Goal: Contribute content: Add original content to the website for others to see

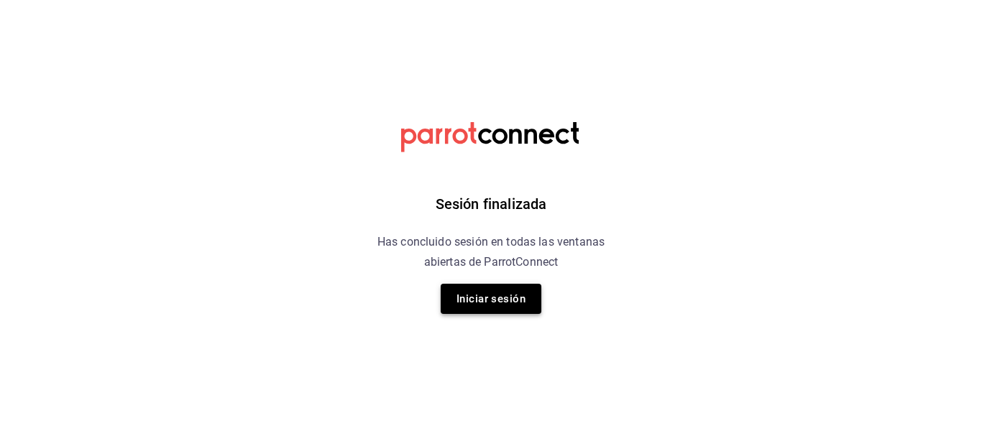
click at [502, 305] on button "Iniciar sesión" at bounding box center [491, 299] width 101 height 30
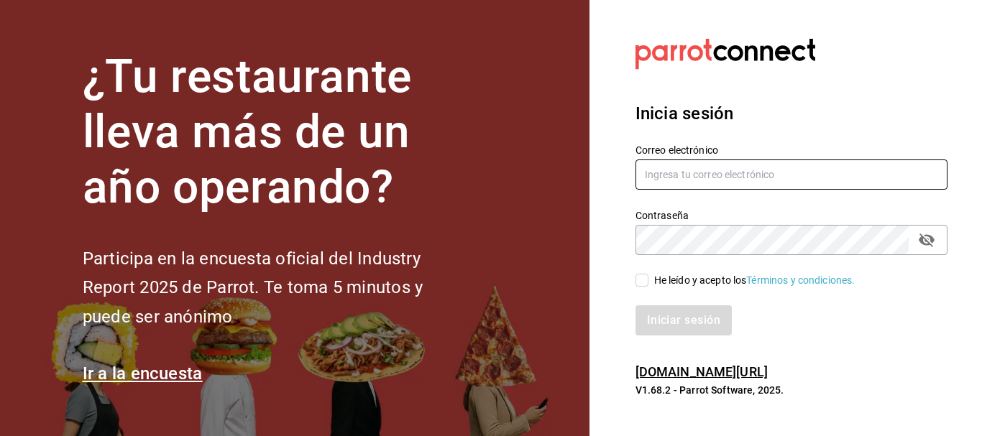
type input "[EMAIL_ADDRESS][DOMAIN_NAME]"
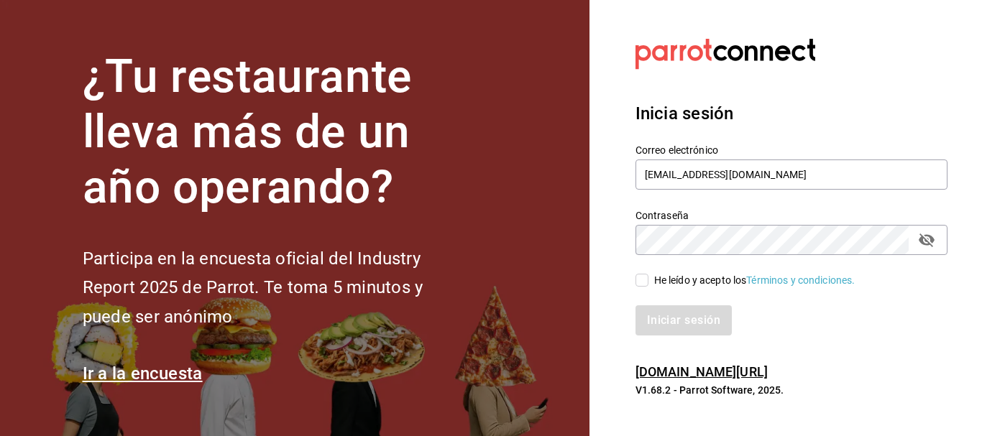
click at [648, 283] on span "He leído y acepto los Términos y condiciones." at bounding box center [751, 280] width 207 height 15
click at [648, 283] on input "He leído y acepto los Términos y condiciones." at bounding box center [641, 280] width 13 height 13
checkbox input "true"
click at [660, 313] on button "Iniciar sesión" at bounding box center [684, 320] width 98 height 30
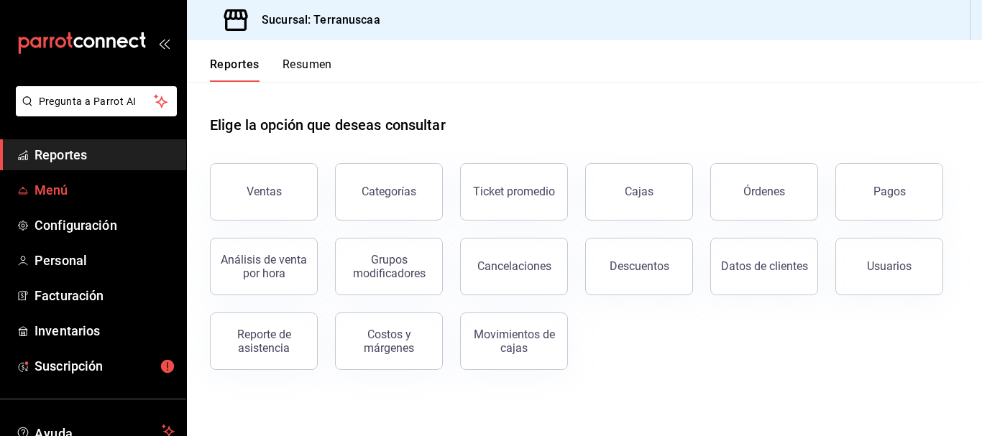
click at [63, 192] on span "Menú" at bounding box center [104, 189] width 140 height 19
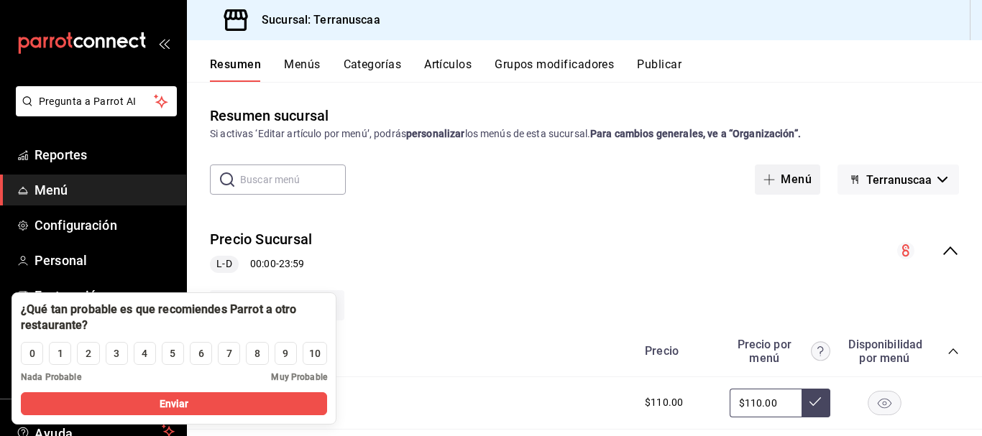
click at [777, 178] on button "Menú" at bounding box center [787, 180] width 65 height 30
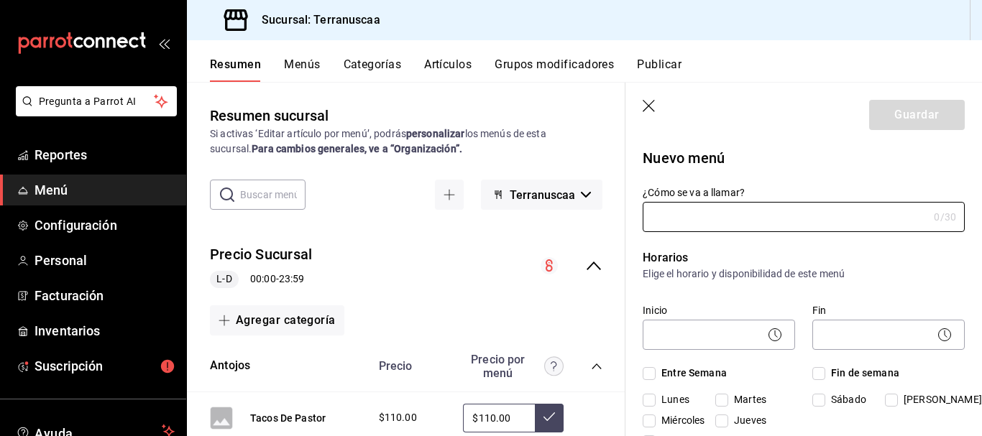
click at [647, 100] on icon "button" at bounding box center [649, 107] width 14 height 14
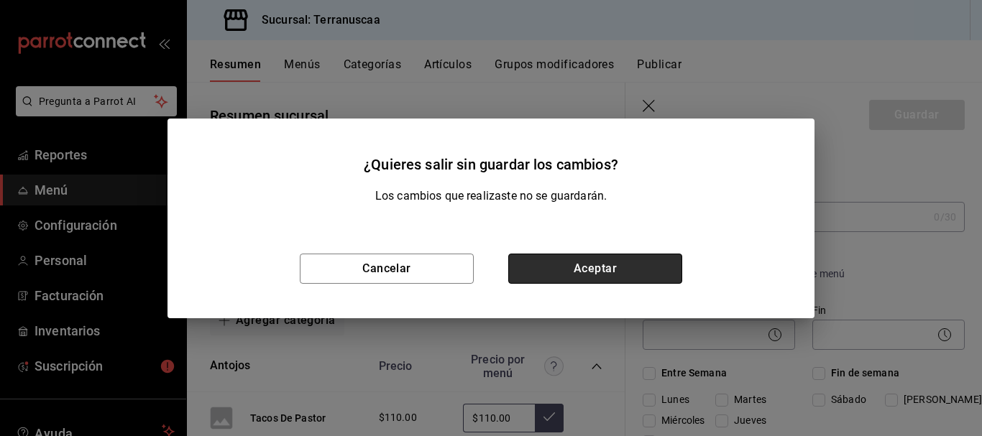
drag, startPoint x: 545, startPoint y: 267, endPoint x: 527, endPoint y: 249, distance: 25.4
click at [545, 267] on button "Aceptar" at bounding box center [595, 269] width 174 height 30
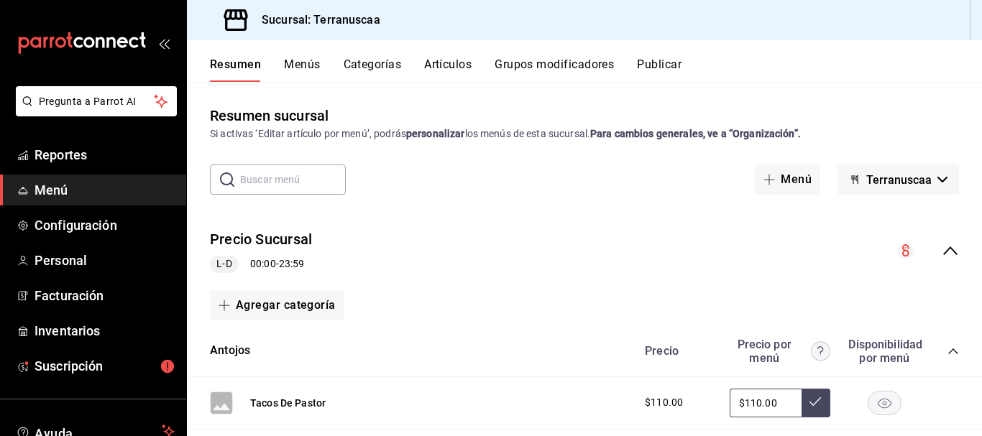
click at [456, 68] on button "Artículos" at bounding box center [447, 69] width 47 height 24
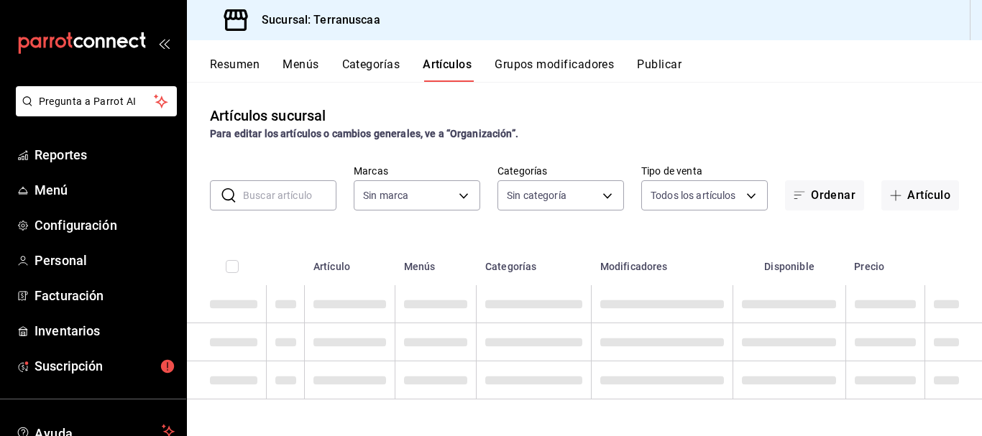
type input "7476e3e2-d244-4597-b12d-b3b71ed1ec9f"
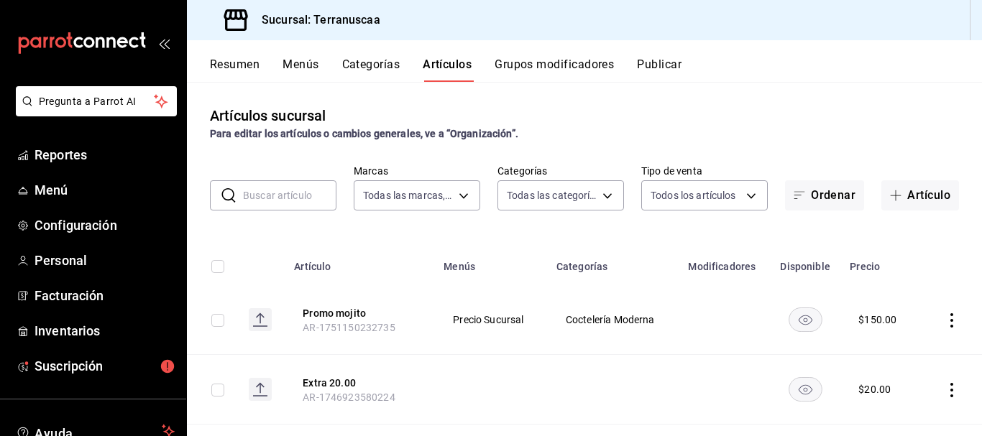
type input "7dc682ef-6bf6-4a13-ae40-ffe98c4fc492,064385ab-9a19-4d17-a3f8-0711d2611423,f7482…"
click at [901, 188] on button "Artículo" at bounding box center [920, 195] width 78 height 30
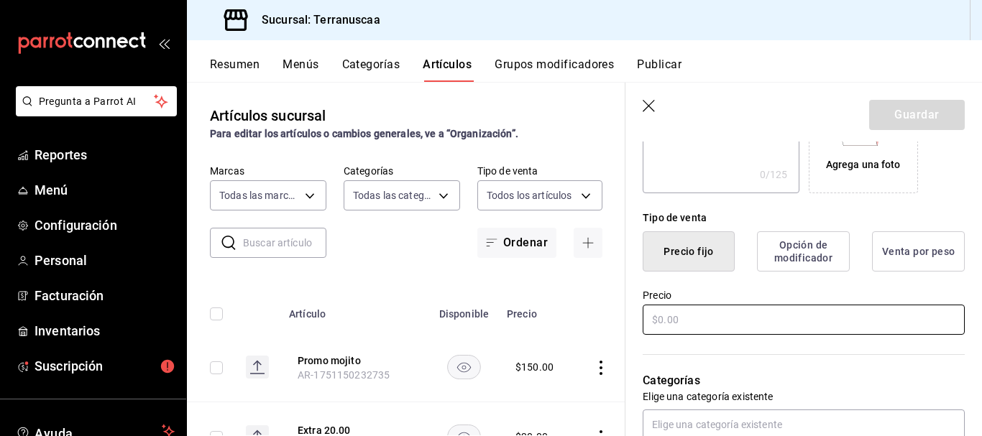
scroll to position [359, 0]
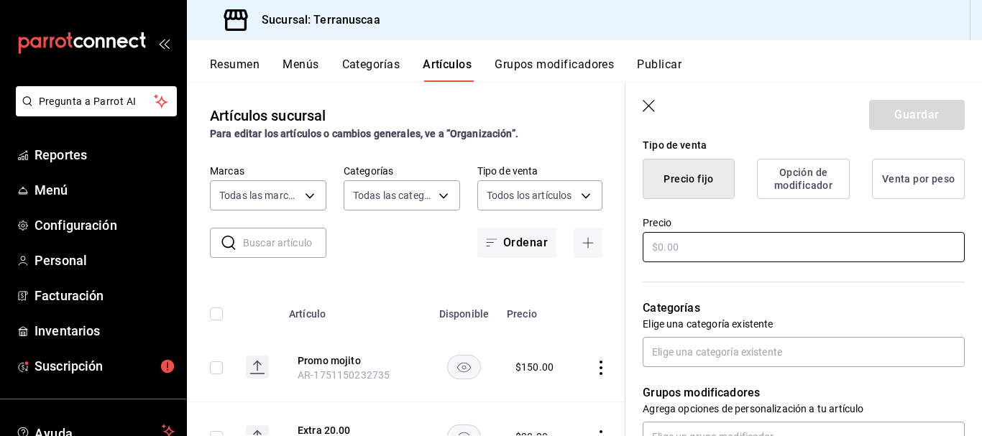
type input "Promoción [PERSON_NAME] de cerveza"
click at [680, 256] on input "text" at bounding box center [803, 247] width 322 height 30
type input "$100.00"
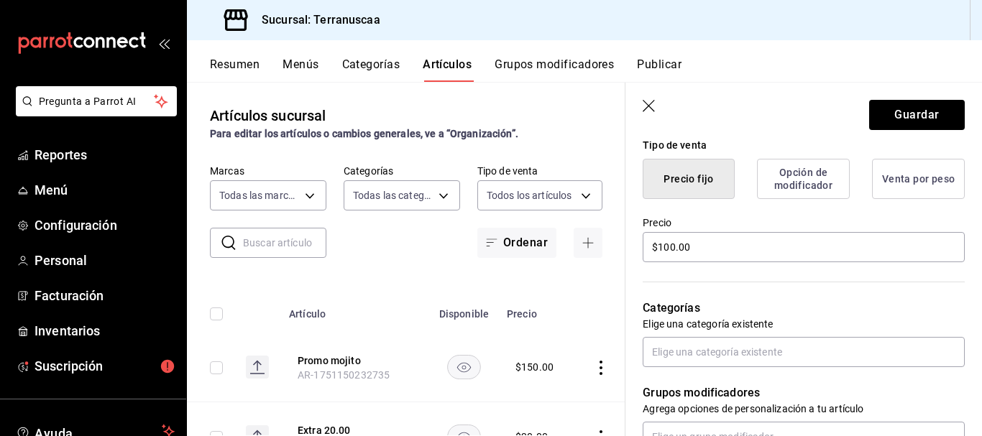
click at [696, 222] on label "Precio" at bounding box center [803, 223] width 322 height 10
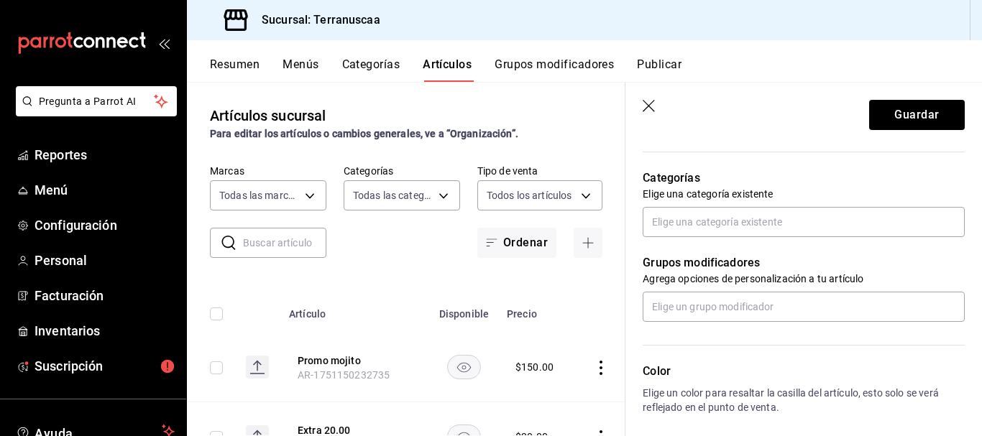
scroll to position [503, 0]
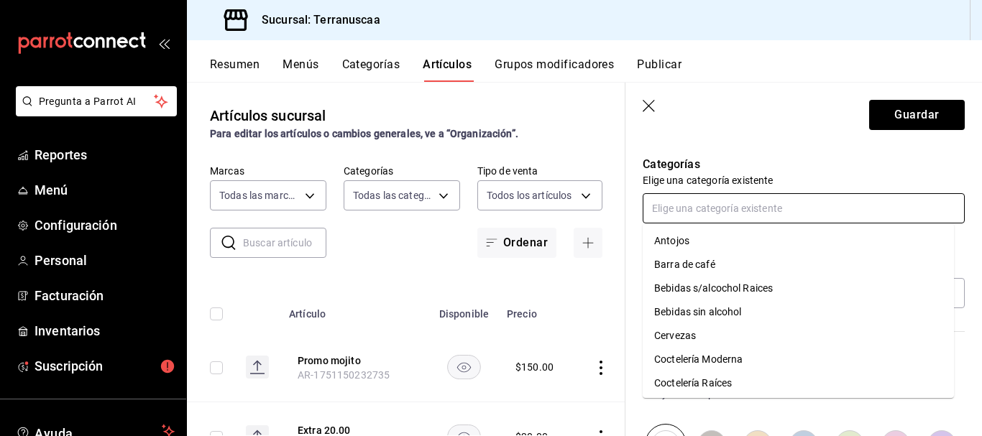
click at [726, 218] on input "text" at bounding box center [803, 208] width 322 height 30
click at [693, 334] on li "Cervezas" at bounding box center [797, 336] width 311 height 24
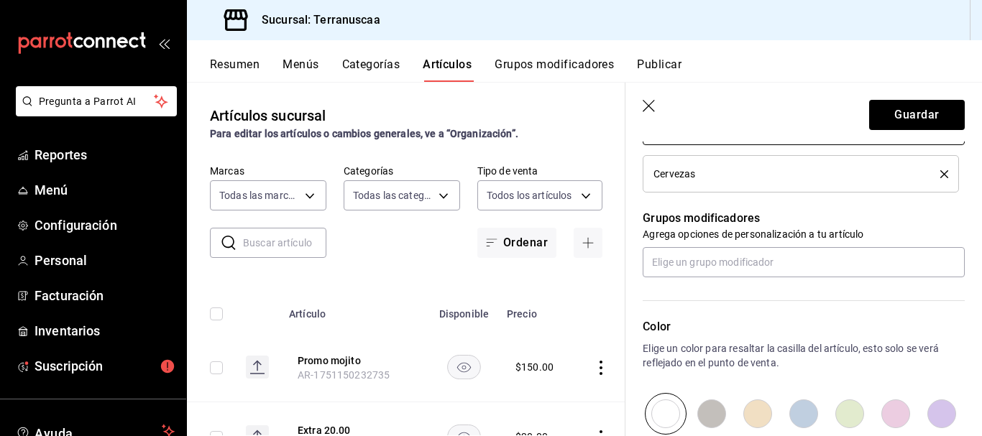
scroll to position [575, 0]
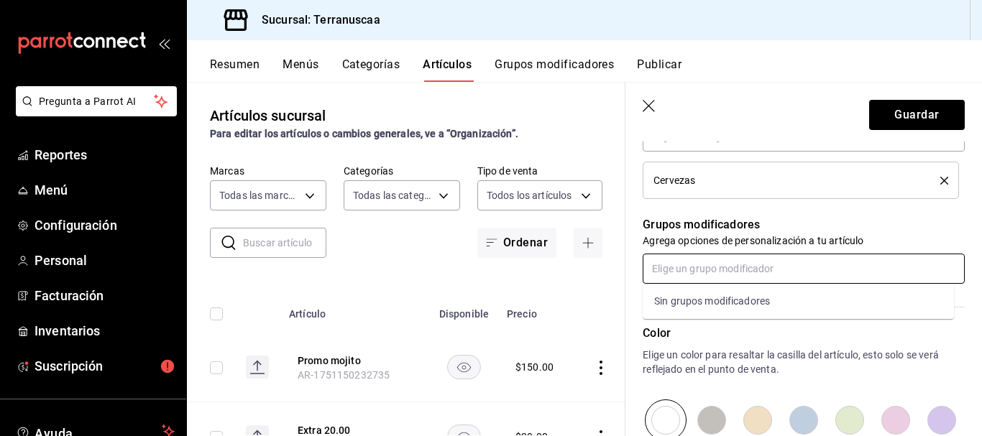
click at [717, 276] on input "text" at bounding box center [803, 269] width 322 height 30
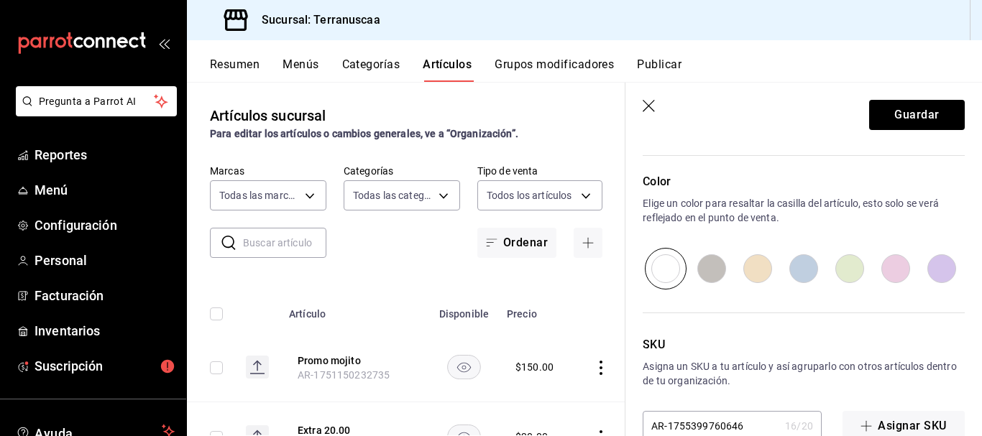
scroll to position [760, 0]
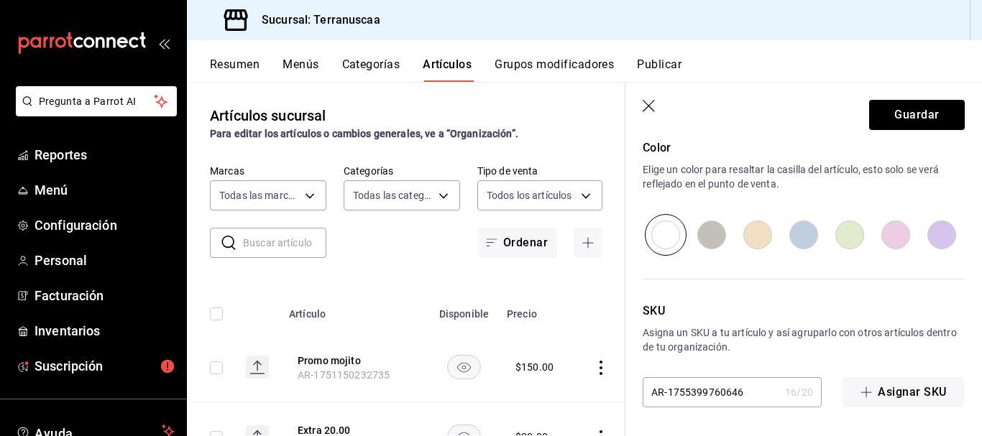
click at [878, 231] on input "radio" at bounding box center [895, 235] width 46 height 42
radio input "true"
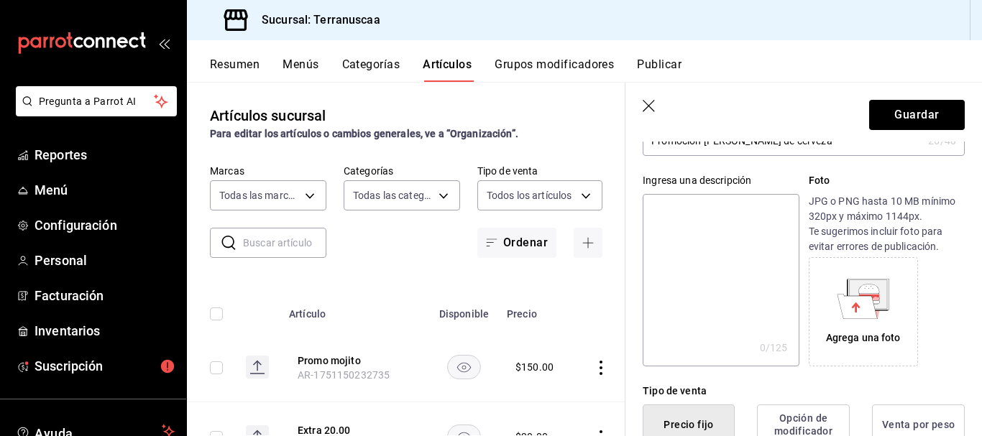
scroll to position [0, 0]
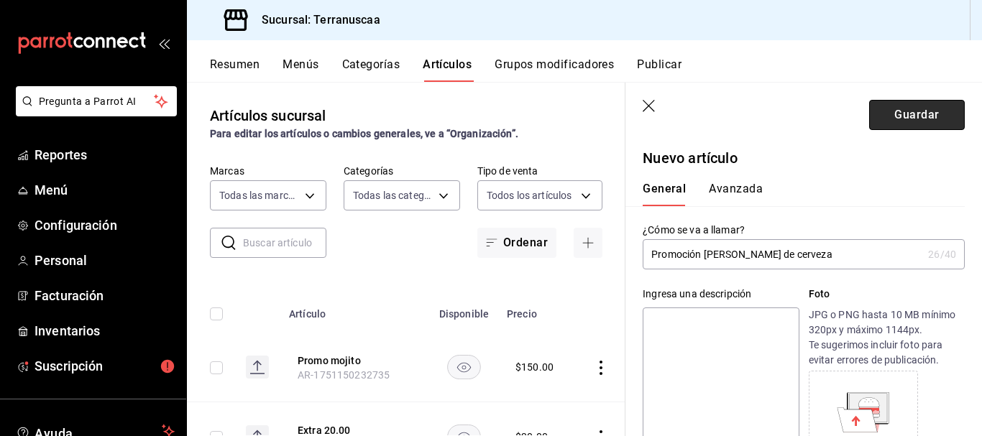
click at [885, 115] on button "Guardar" at bounding box center [917, 115] width 96 height 30
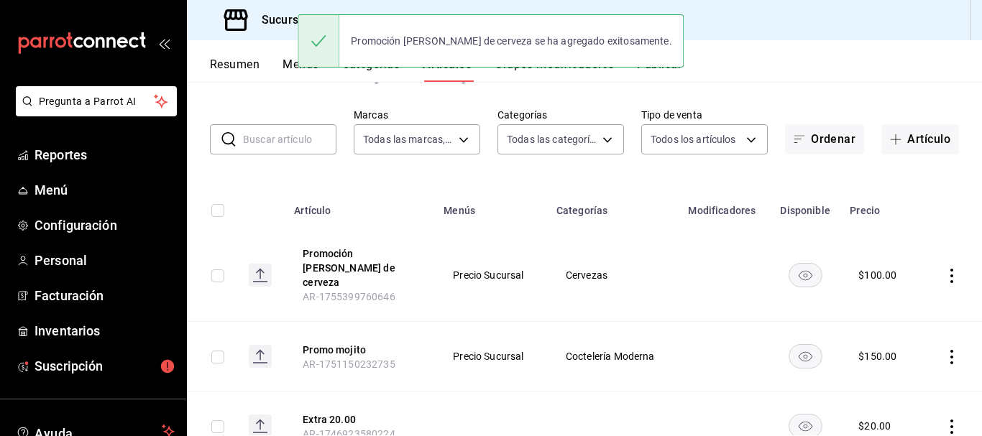
scroll to position [72, 0]
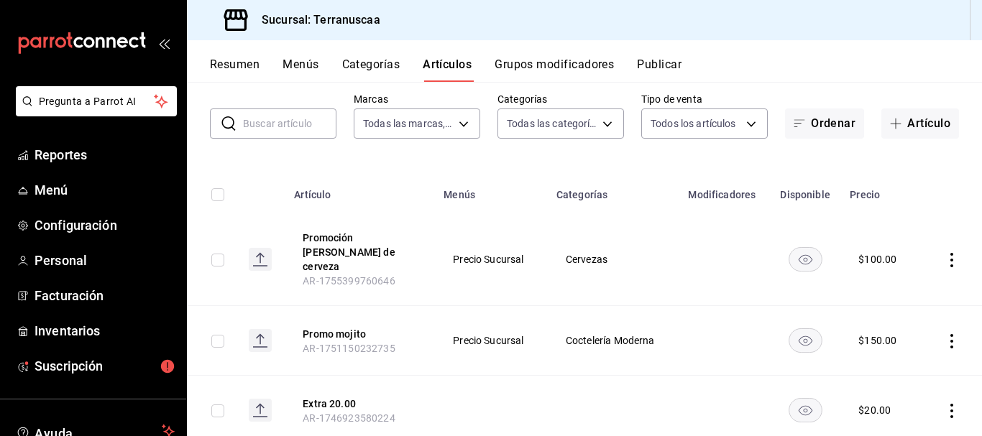
click at [944, 253] on icon "actions" at bounding box center [951, 260] width 14 height 14
click at [899, 153] on div at bounding box center [491, 218] width 982 height 436
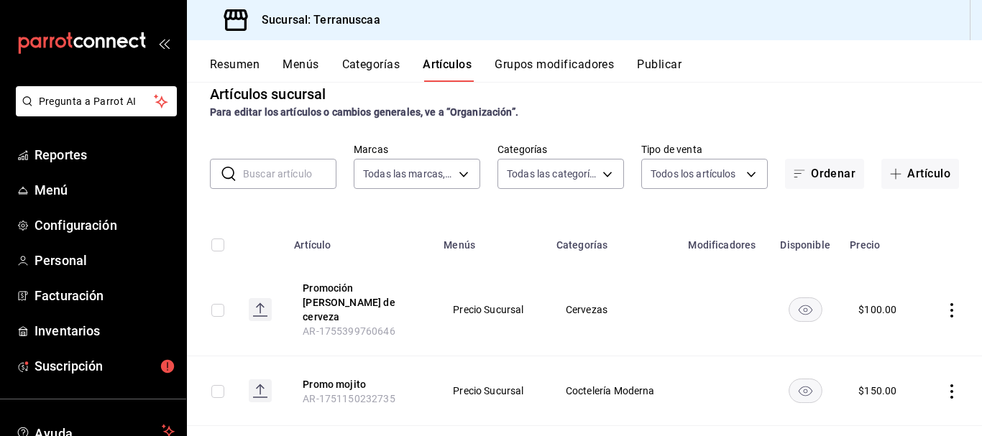
scroll to position [0, 0]
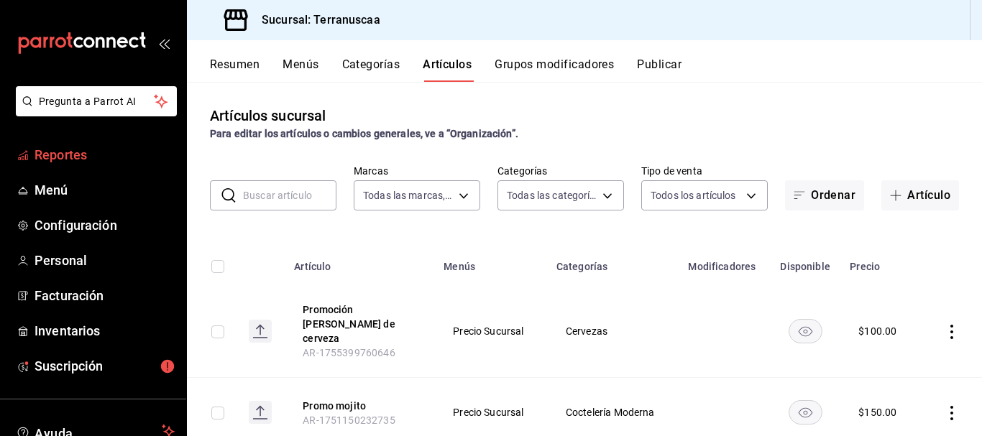
click at [51, 152] on span "Reportes" at bounding box center [104, 154] width 140 height 19
